Goal: Transaction & Acquisition: Purchase product/service

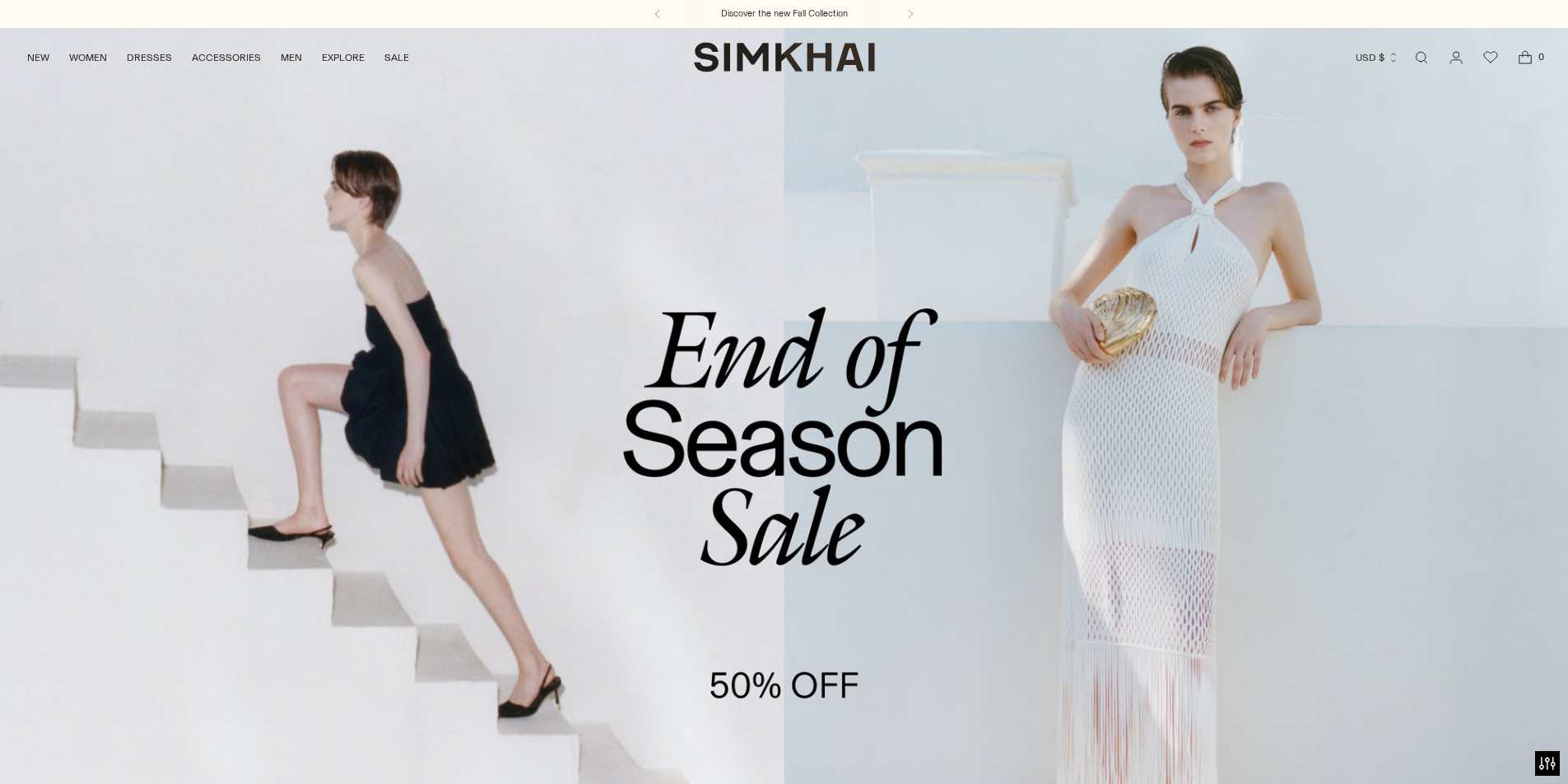
click at [691, 425] on link "/collections/sale" at bounding box center [784, 477] width 1568 height 900
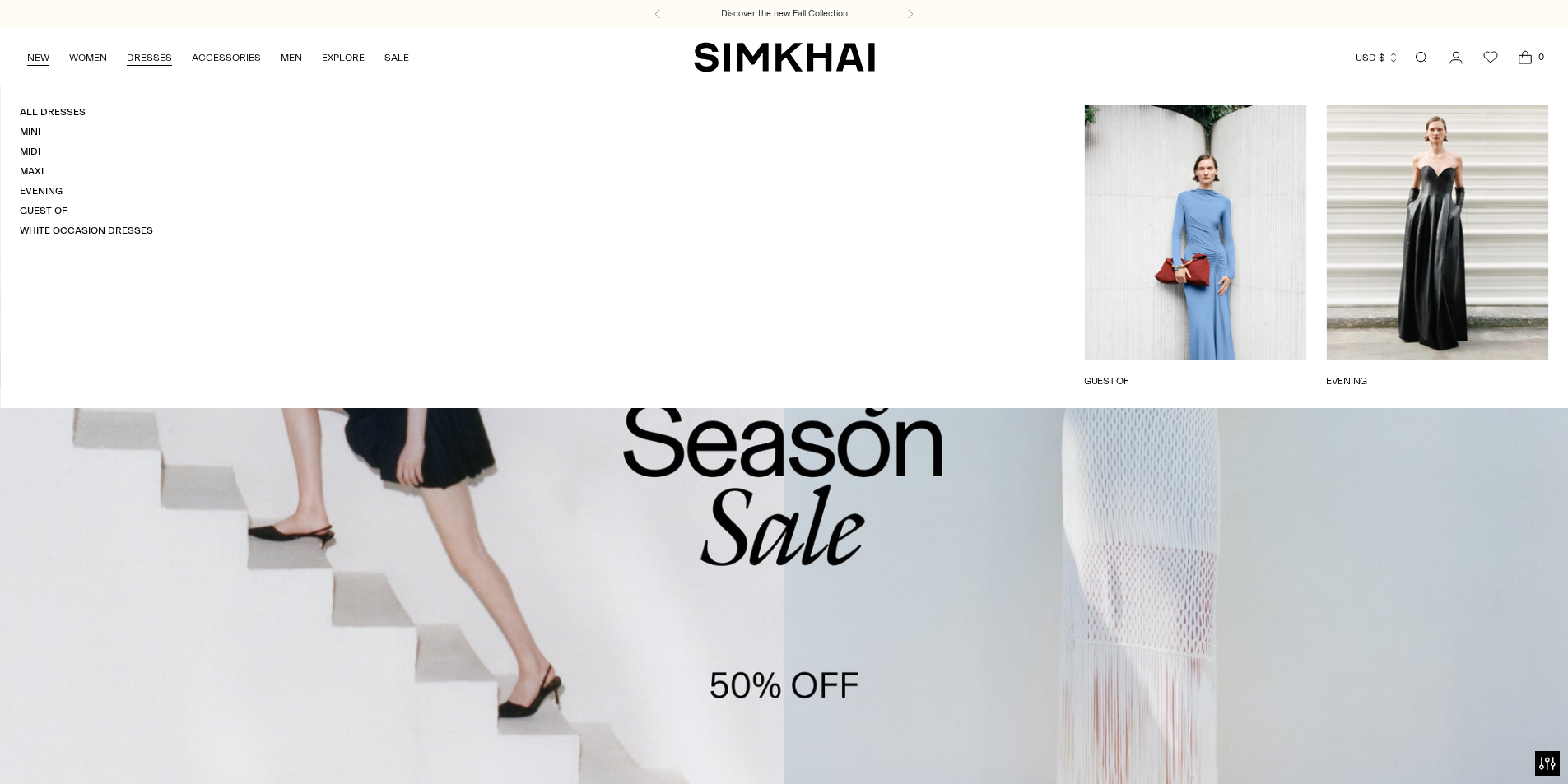
click at [31, 59] on link "NEW" at bounding box center [39, 57] width 22 height 36
